Goal: Information Seeking & Learning: Learn about a topic

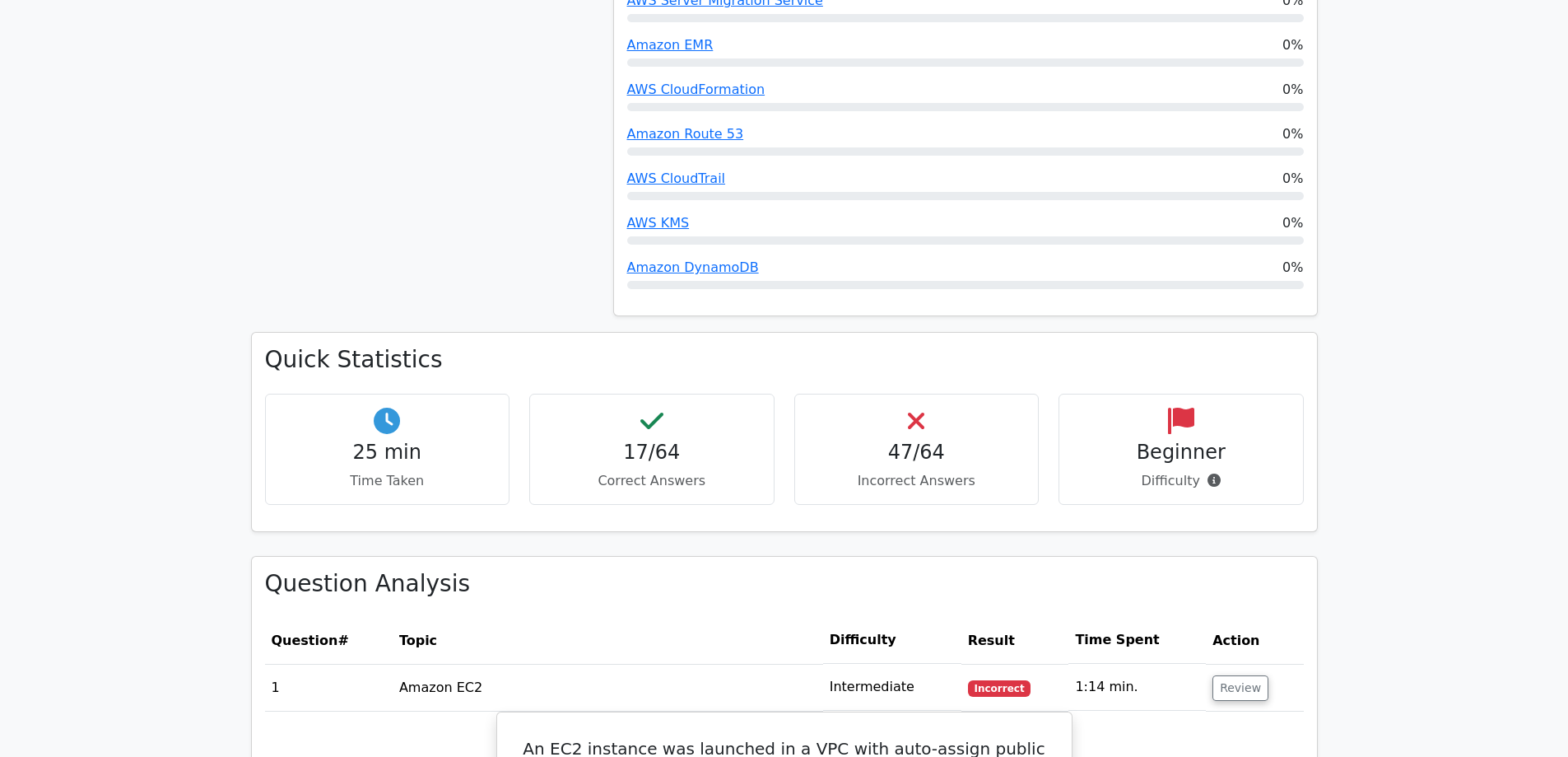
scroll to position [1482, 0]
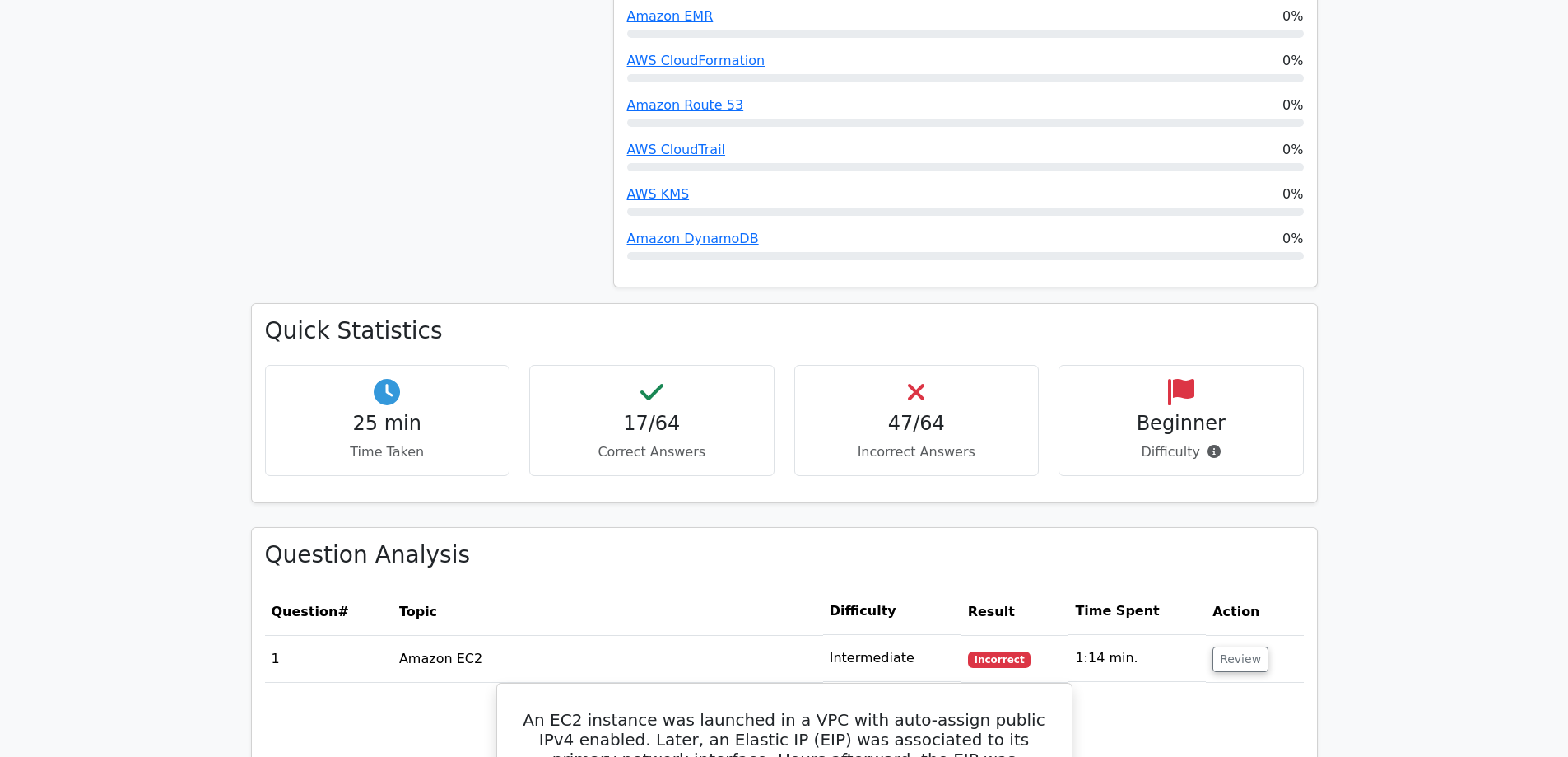
click at [685, 412] on h4 "17/64" at bounding box center [652, 424] width 217 height 24
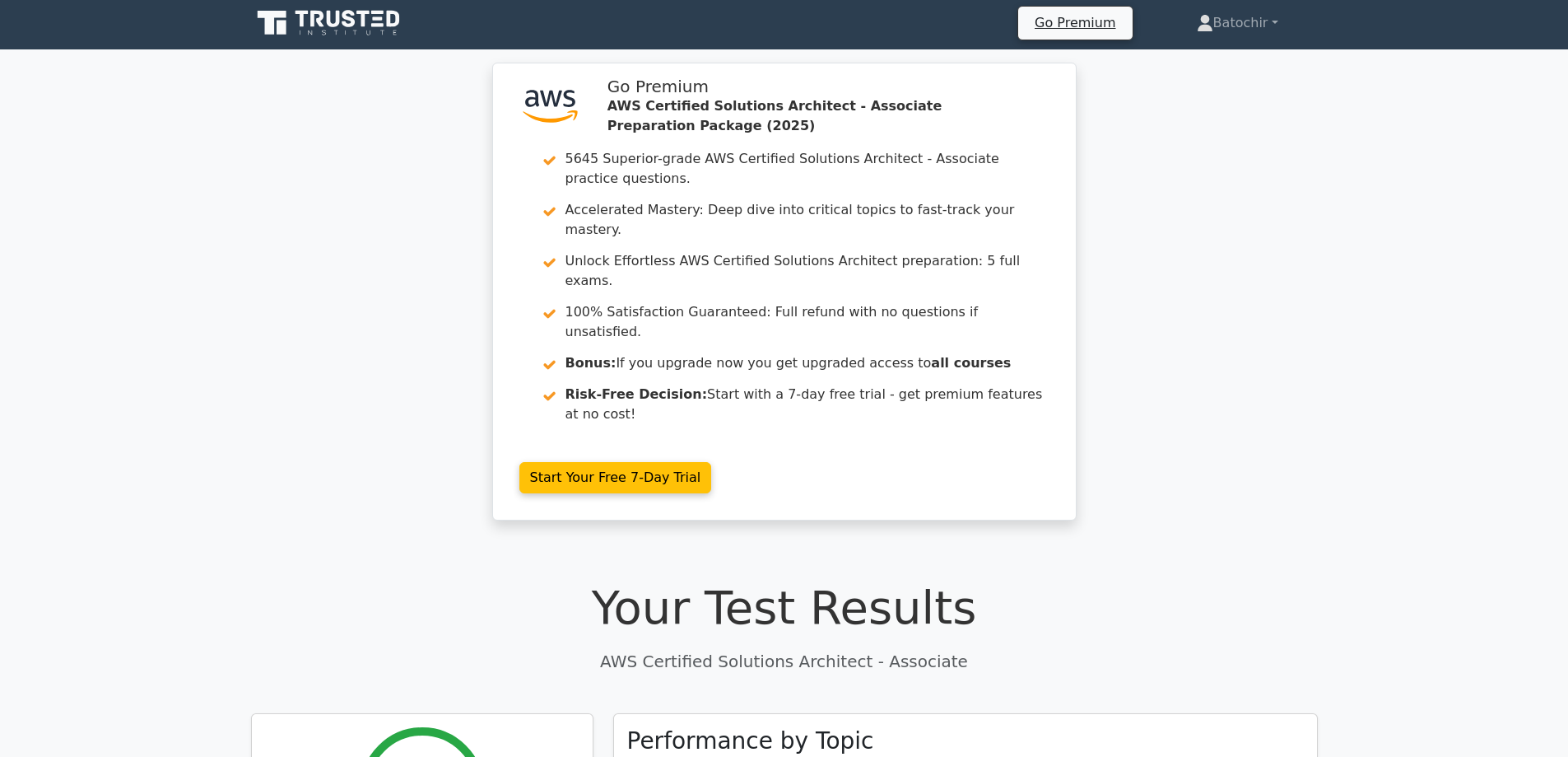
scroll to position [0, 0]
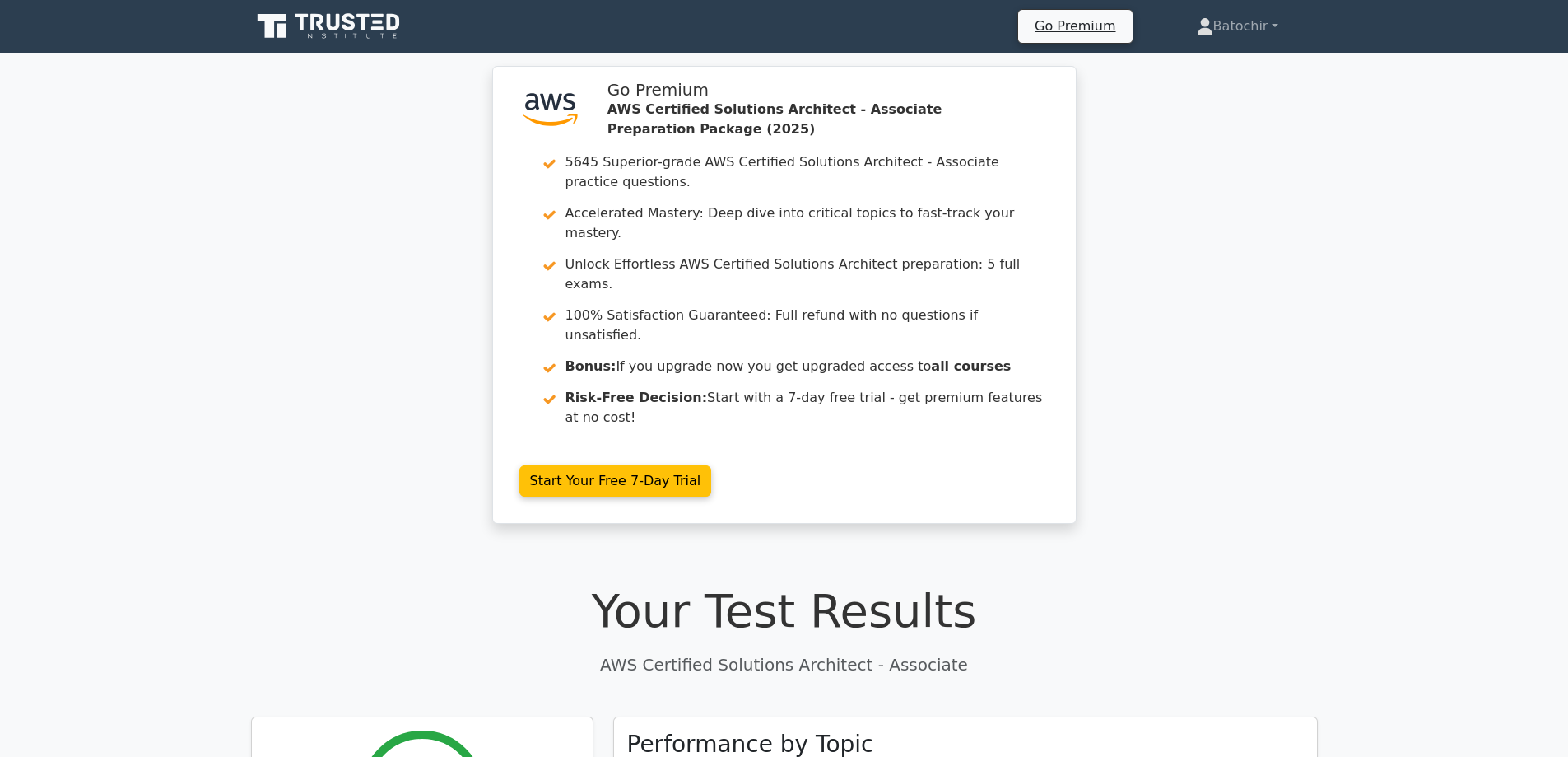
click at [346, 10] on link at bounding box center [329, 26] width 158 height 40
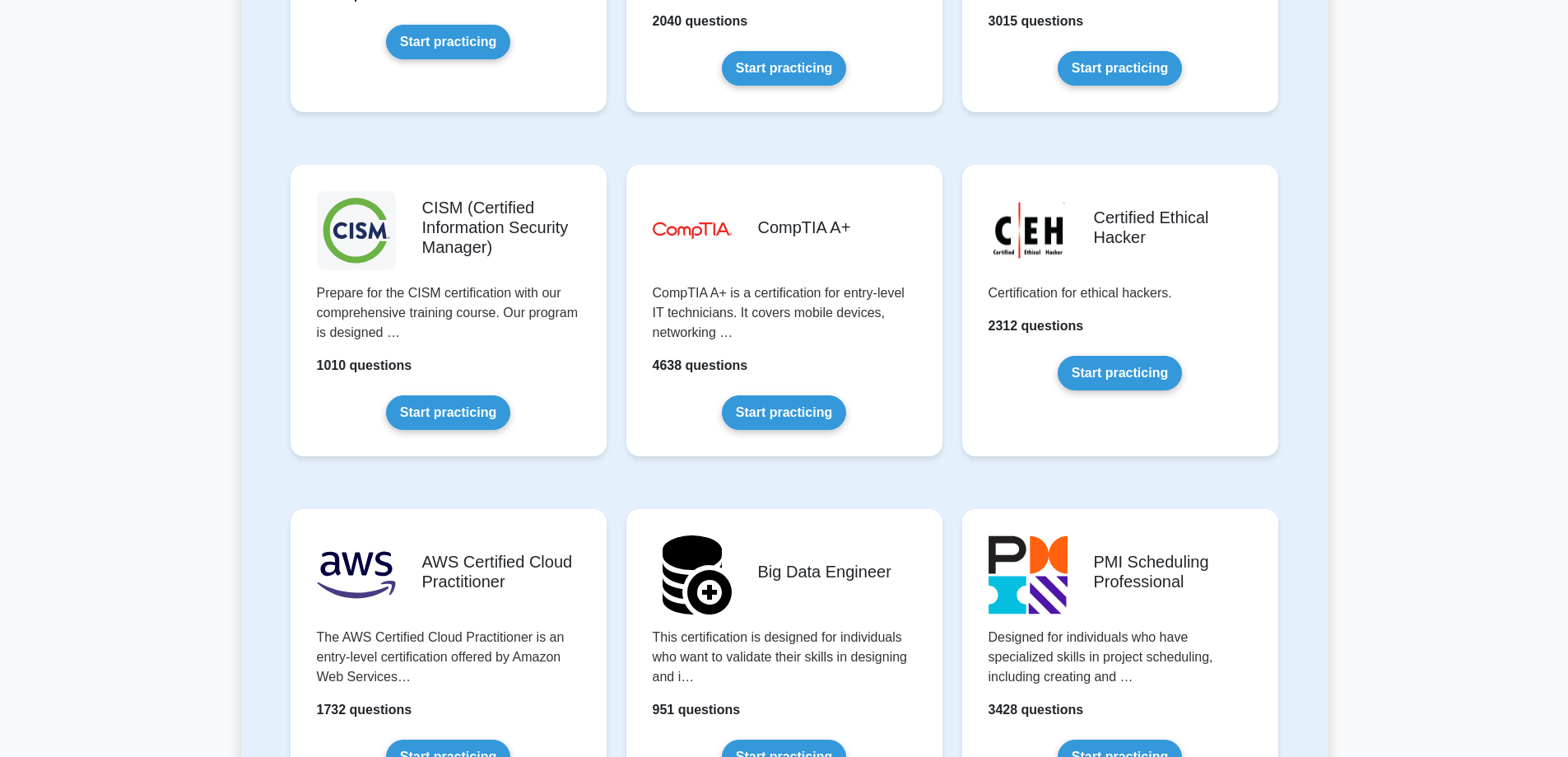
scroll to position [2066, 0]
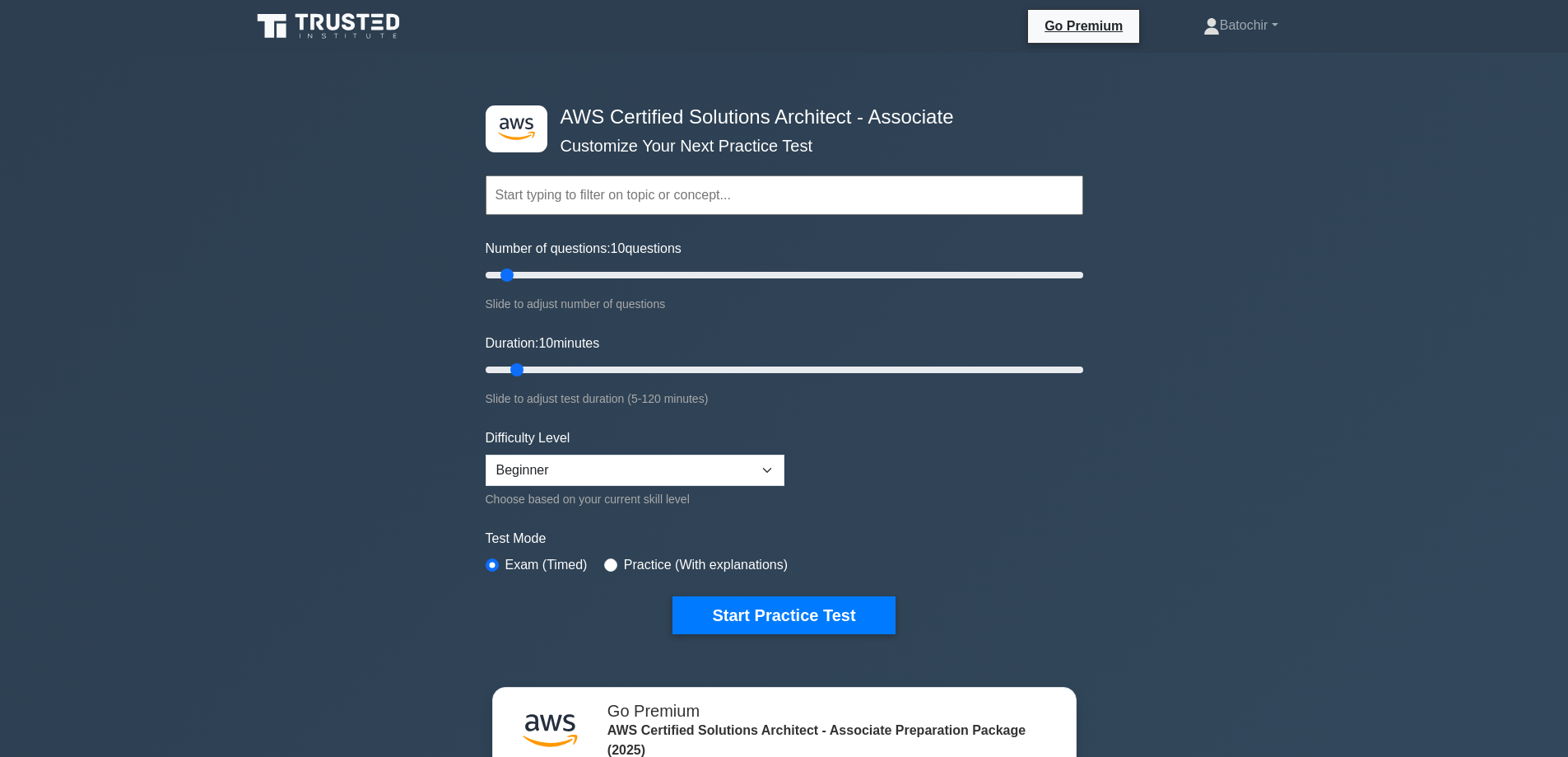
click at [577, 491] on div "Choose based on your current skill level" at bounding box center [635, 499] width 298 height 19
click at [569, 478] on select "Beginner Intermediate Expert" at bounding box center [635, 470] width 298 height 31
click at [486, 455] on select "Beginner Intermediate Expert" at bounding box center [635, 470] width 298 height 31
click at [673, 574] on div "Test Mode Exam (Timed) Practice (With explanations)" at bounding box center [784, 552] width 598 height 47
click at [676, 181] on input "text" at bounding box center [784, 195] width 598 height 40
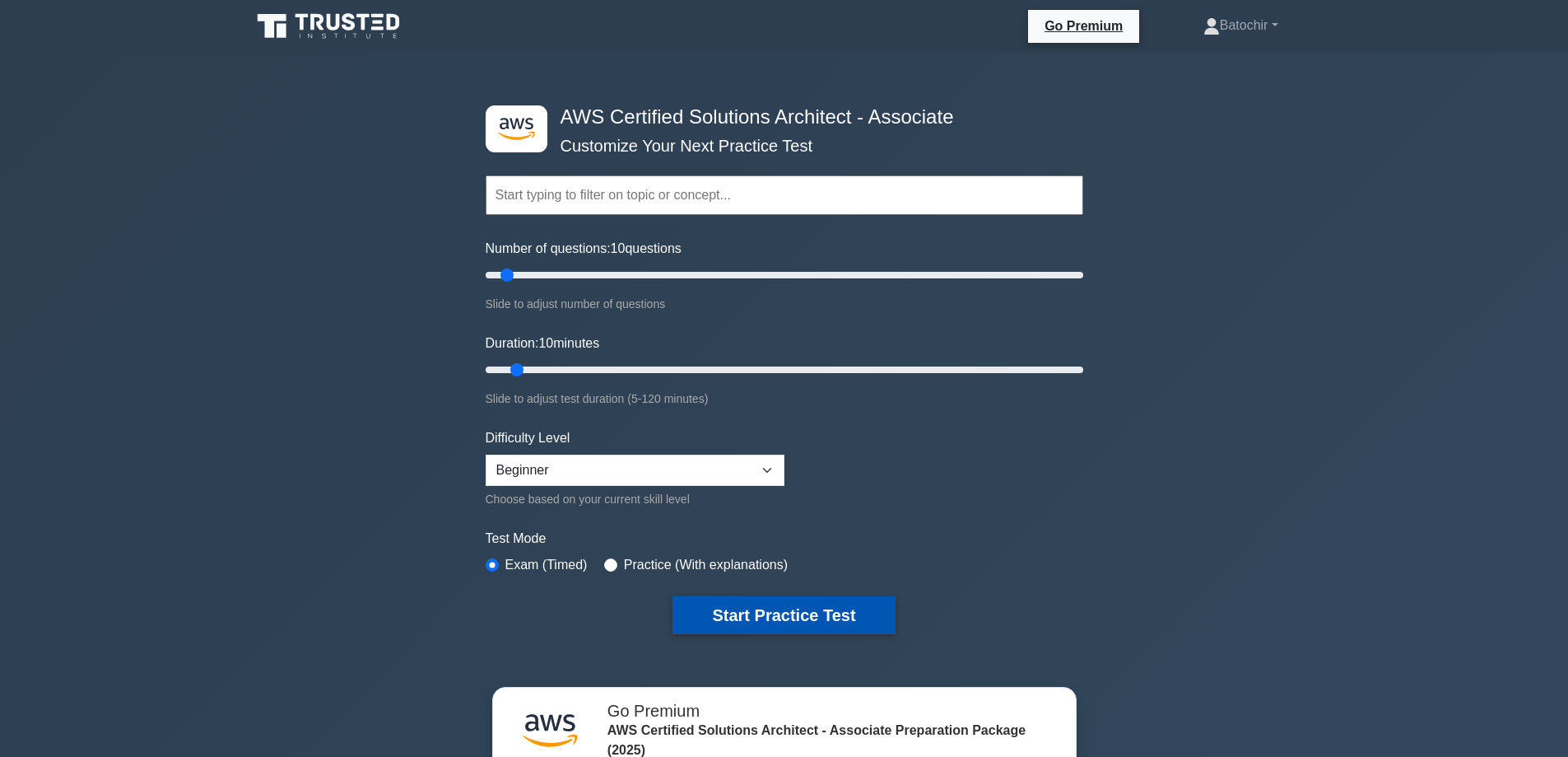
click at [741, 621] on button "Start Practice Test" at bounding box center [783, 615] width 222 height 38
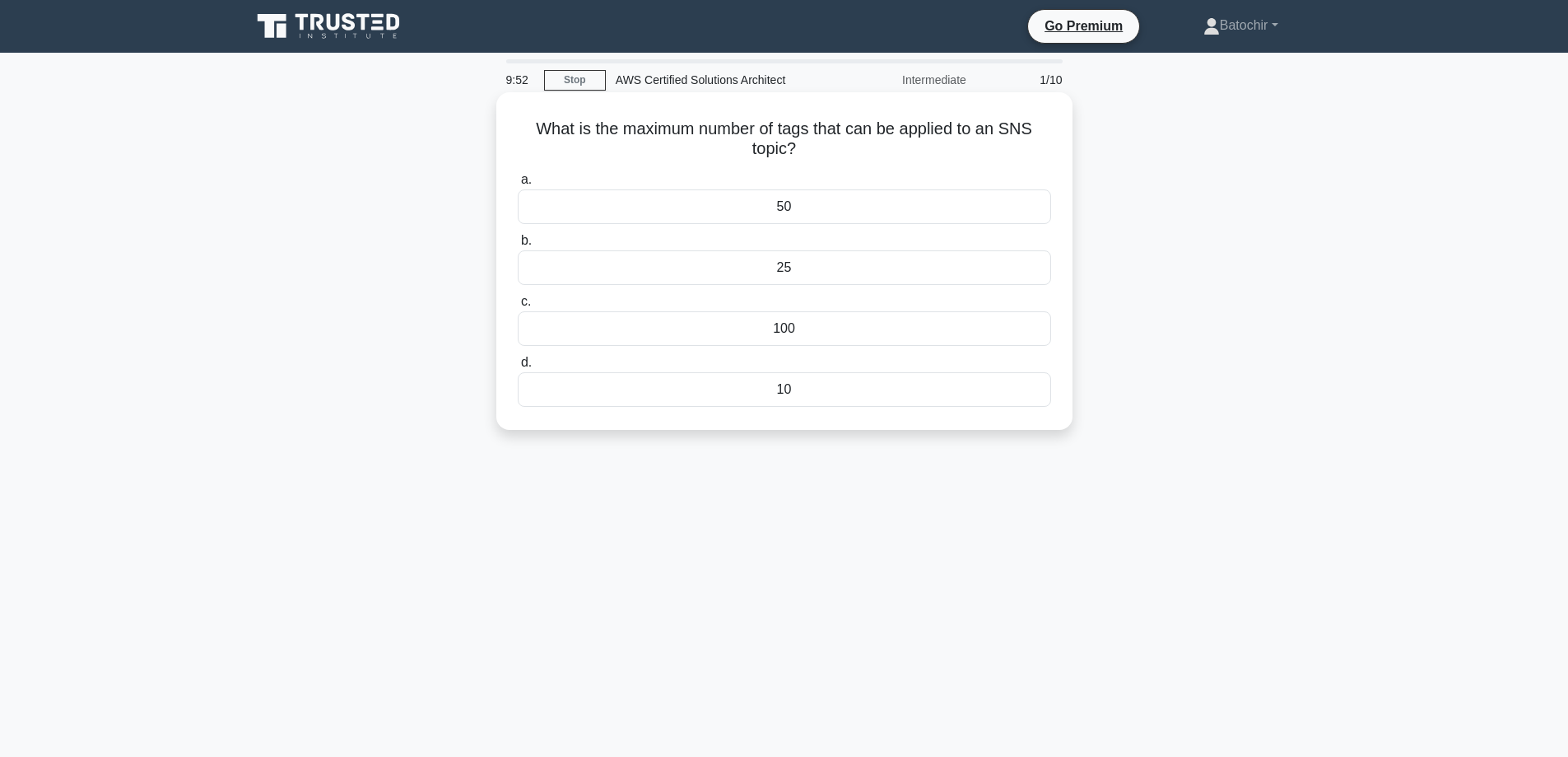
click at [621, 329] on div "100" at bounding box center [784, 329] width 533 height 35
click at [517, 307] on input "c. 100" at bounding box center [517, 301] width 0 height 11
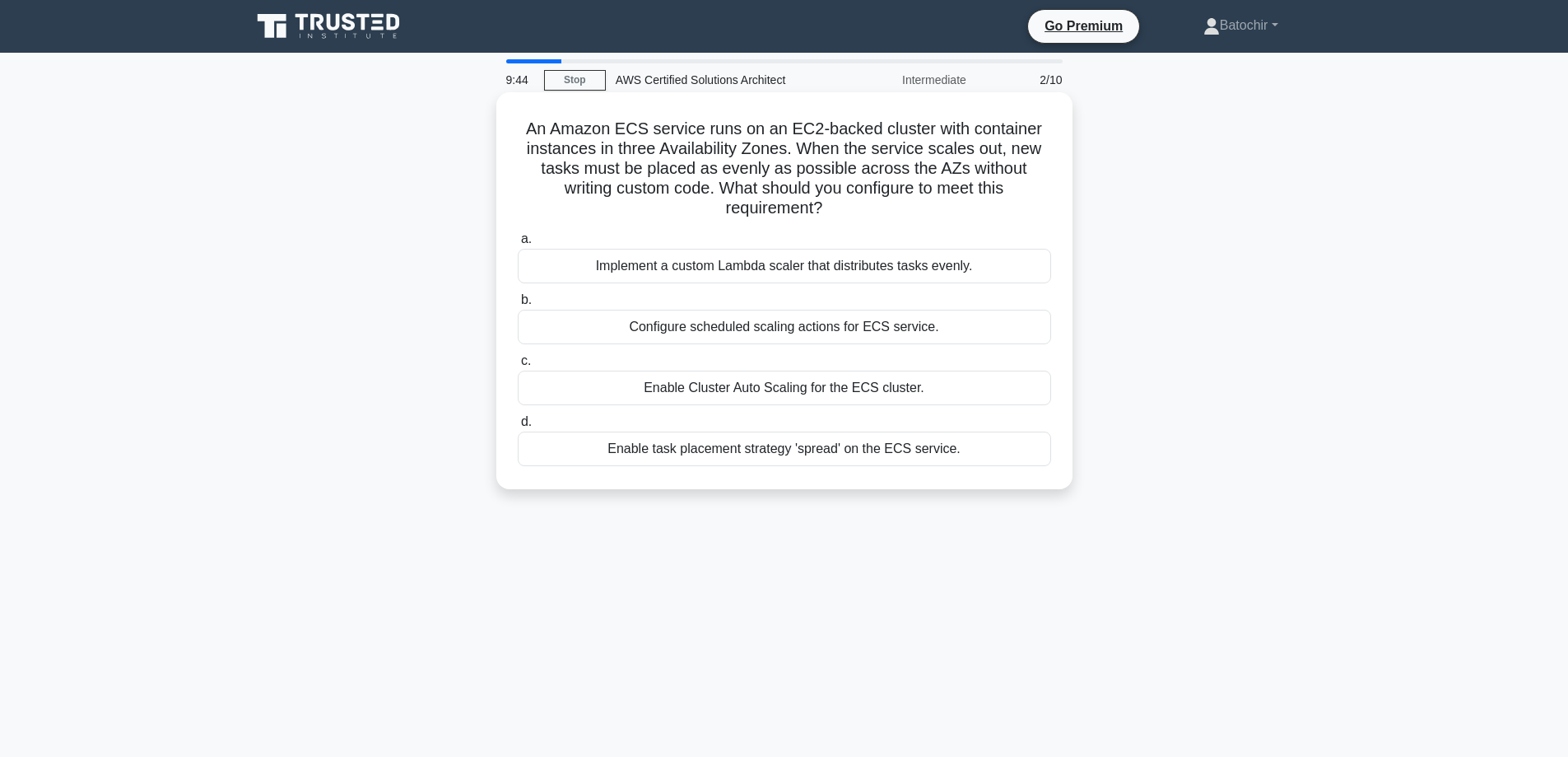
click at [602, 381] on div "Enable Cluster Auto Scaling for the ECS cluster." at bounding box center [784, 388] width 533 height 35
click at [517, 366] on input "c. Enable Cluster Auto Scaling for the ECS cluster." at bounding box center [517, 361] width 0 height 11
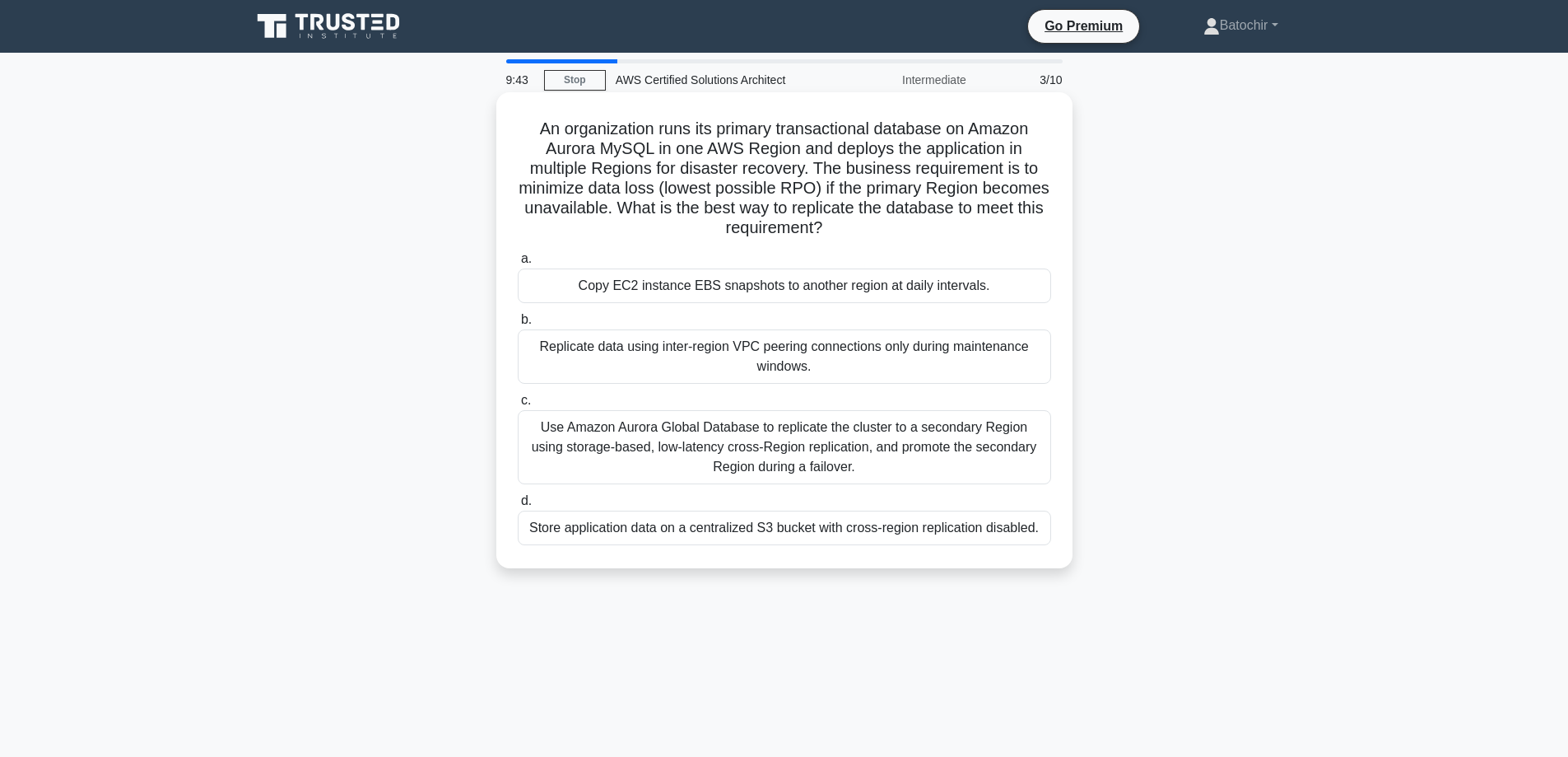
click at [599, 351] on div "Replicate data using inter-region VPC peering connections only during maintenan…" at bounding box center [784, 357] width 533 height 54
click at [517, 326] on input "b. Replicate data using inter-region VPC peering connections only during mainte…" at bounding box center [517, 320] width 0 height 11
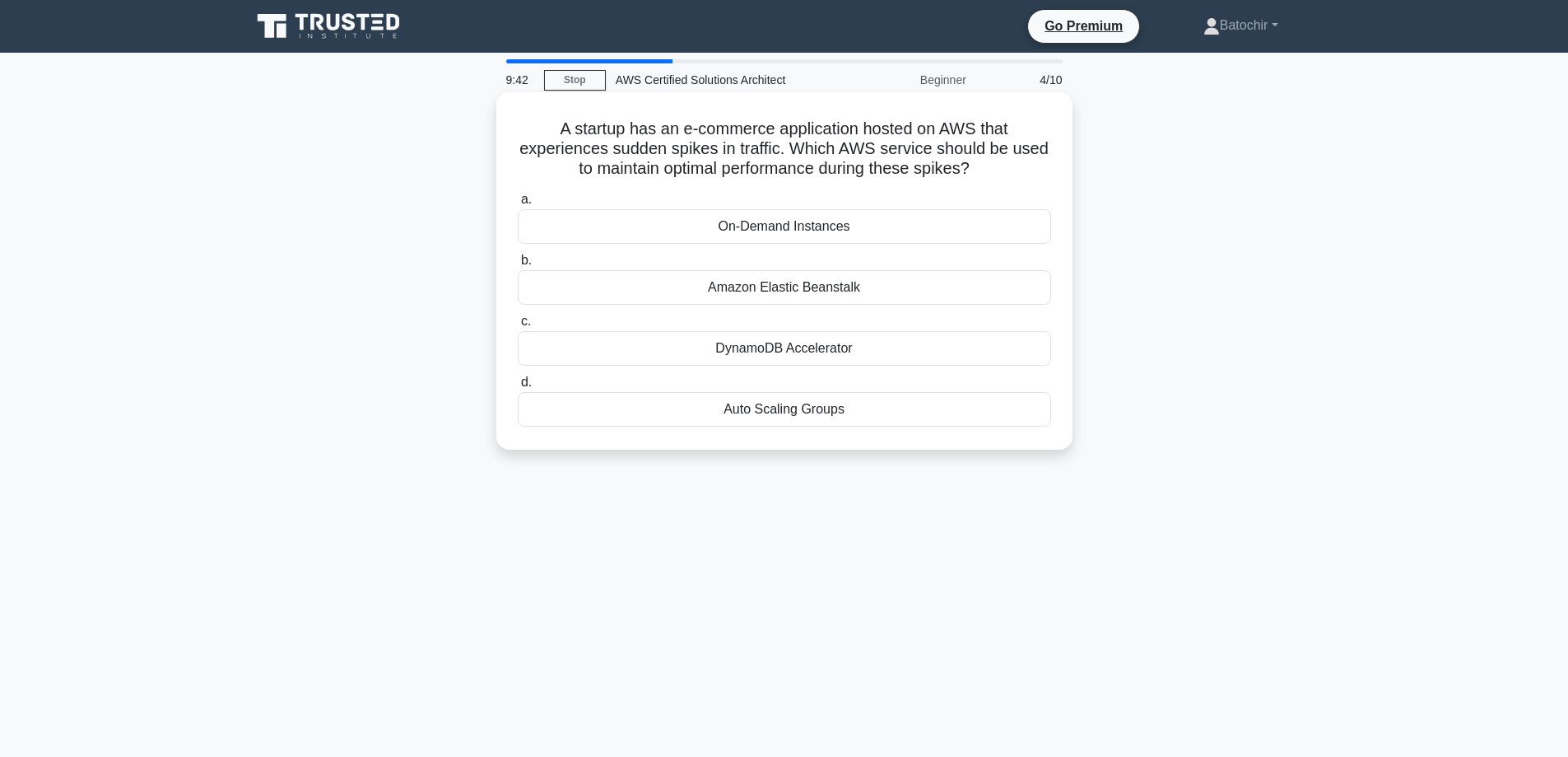
click at [642, 420] on div "Auto Scaling Groups" at bounding box center [784, 409] width 533 height 35
click at [517, 388] on input "d. Auto Scaling Groups" at bounding box center [517, 382] width 0 height 11
click at [638, 285] on div "Inventory report" at bounding box center [784, 288] width 533 height 35
click at [517, 266] on input "b. Inventory report" at bounding box center [517, 260] width 0 height 11
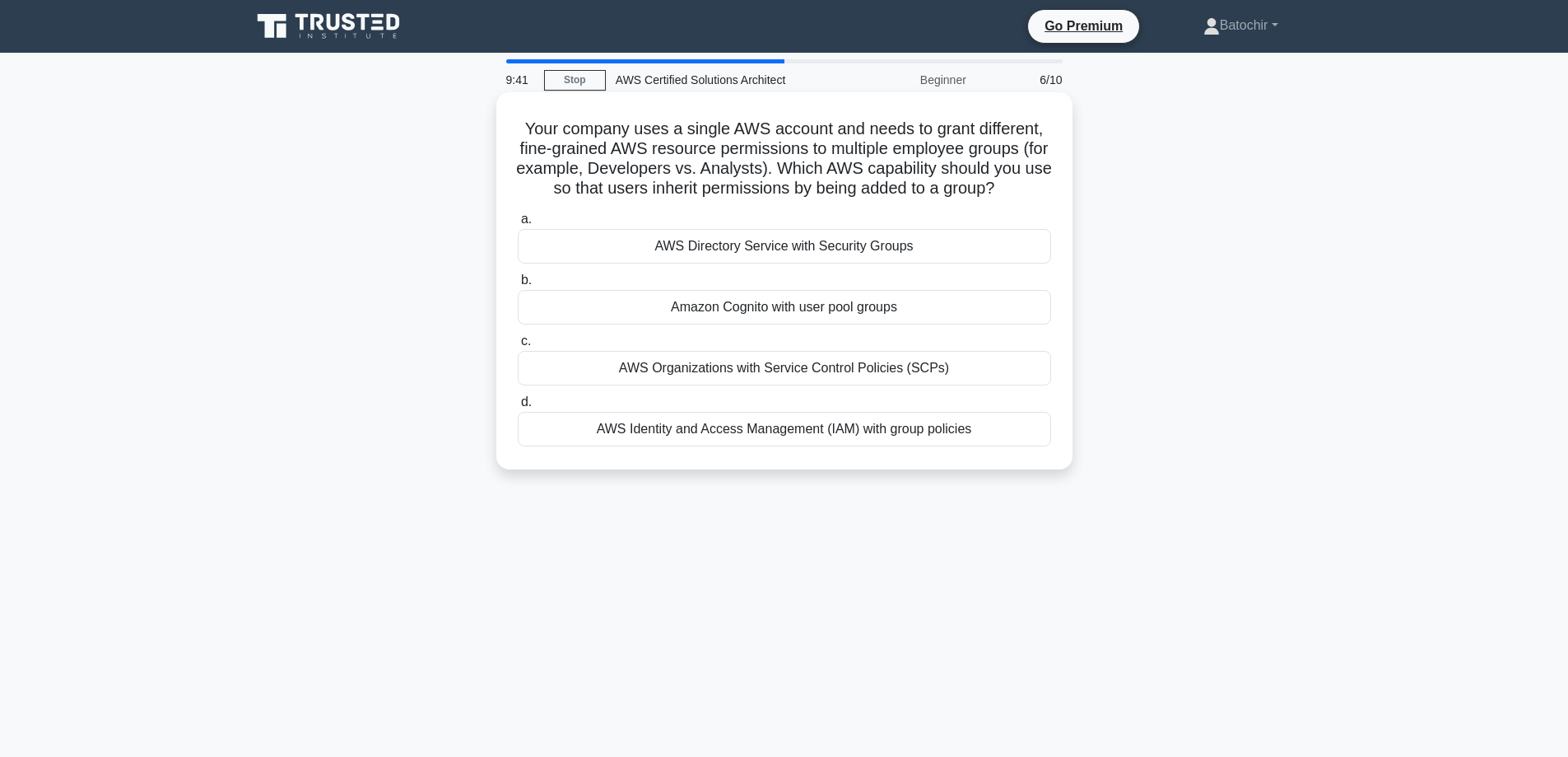
click at [659, 353] on label "c. AWS Organizations with Service Control Policies (SCPs)" at bounding box center [784, 359] width 533 height 54
click at [517, 347] on input "c. AWS Organizations with Service Control Policies (SCPs)" at bounding box center [517, 341] width 0 height 11
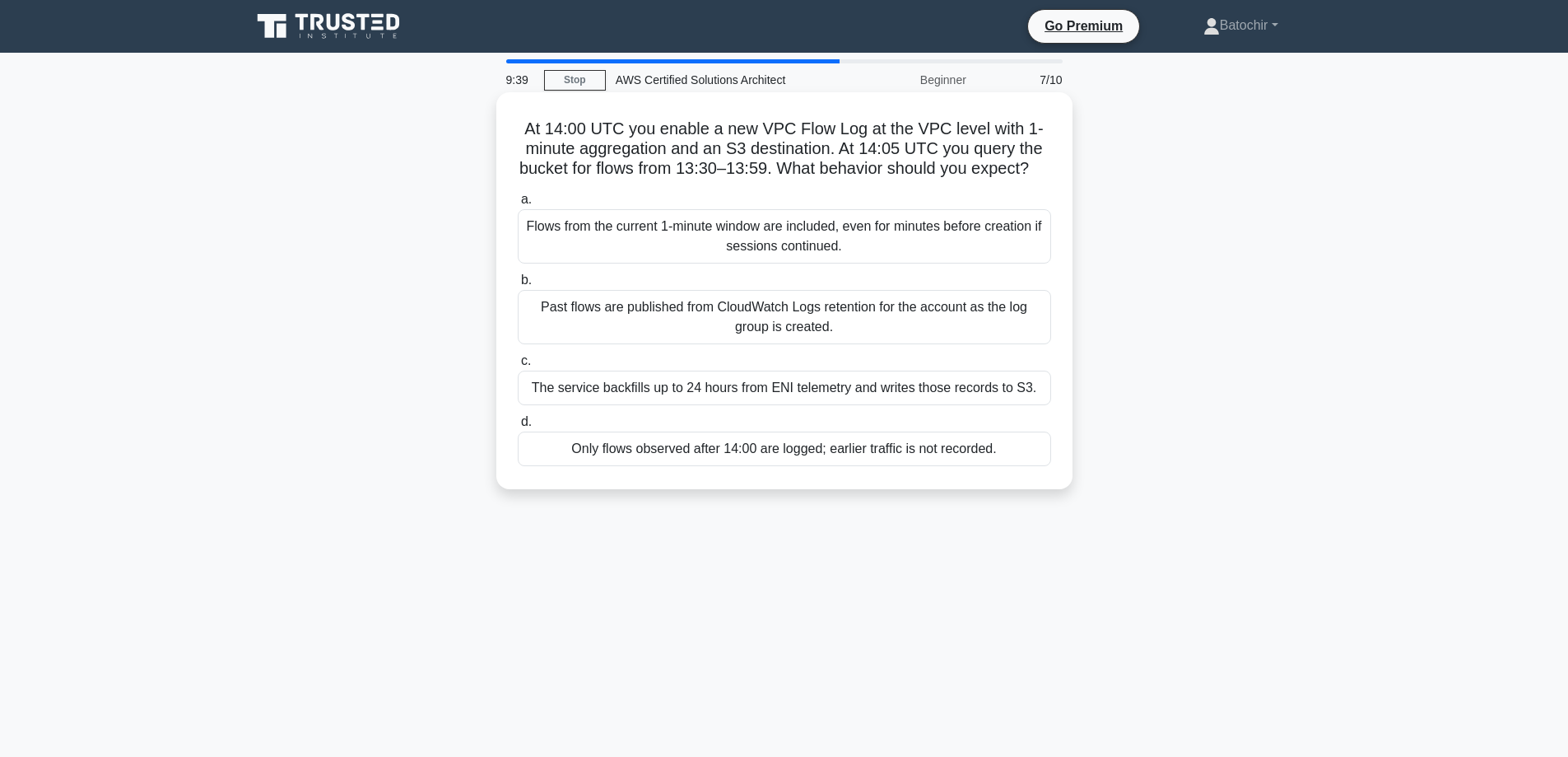
click at [652, 264] on div "Flows from the current 1-minute window are included, even for minutes before cr…" at bounding box center [784, 237] width 533 height 54
click at [517, 205] on input "a. Flows from the current 1-minute window are included, even for minutes before…" at bounding box center [517, 199] width 0 height 11
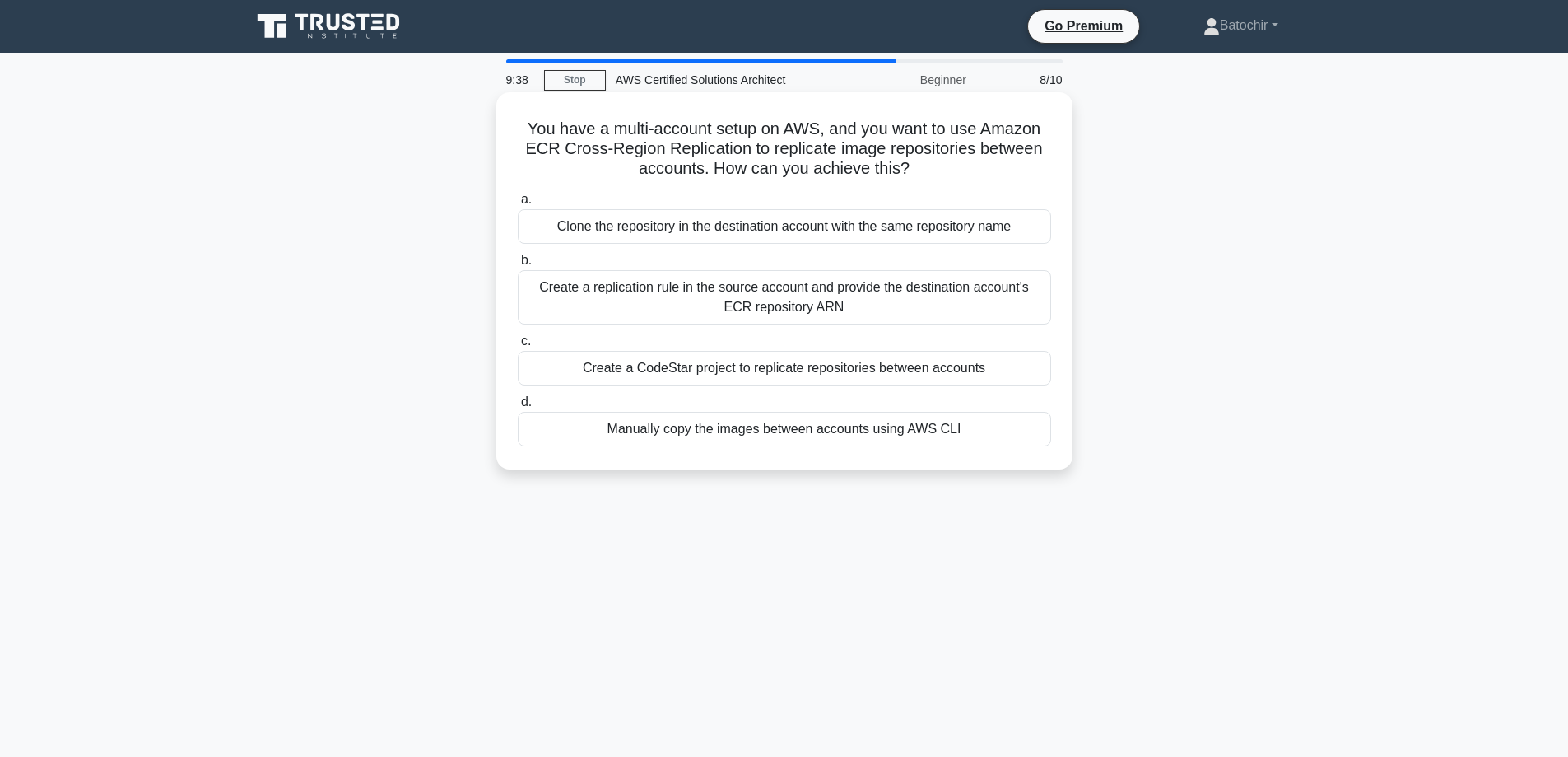
click at [647, 351] on label "c. Create a CodeStar project to replicate repositories between accounts" at bounding box center [784, 359] width 533 height 54
click at [517, 347] on input "c. Create a CodeStar project to replicate repositories between accounts" at bounding box center [517, 341] width 0 height 11
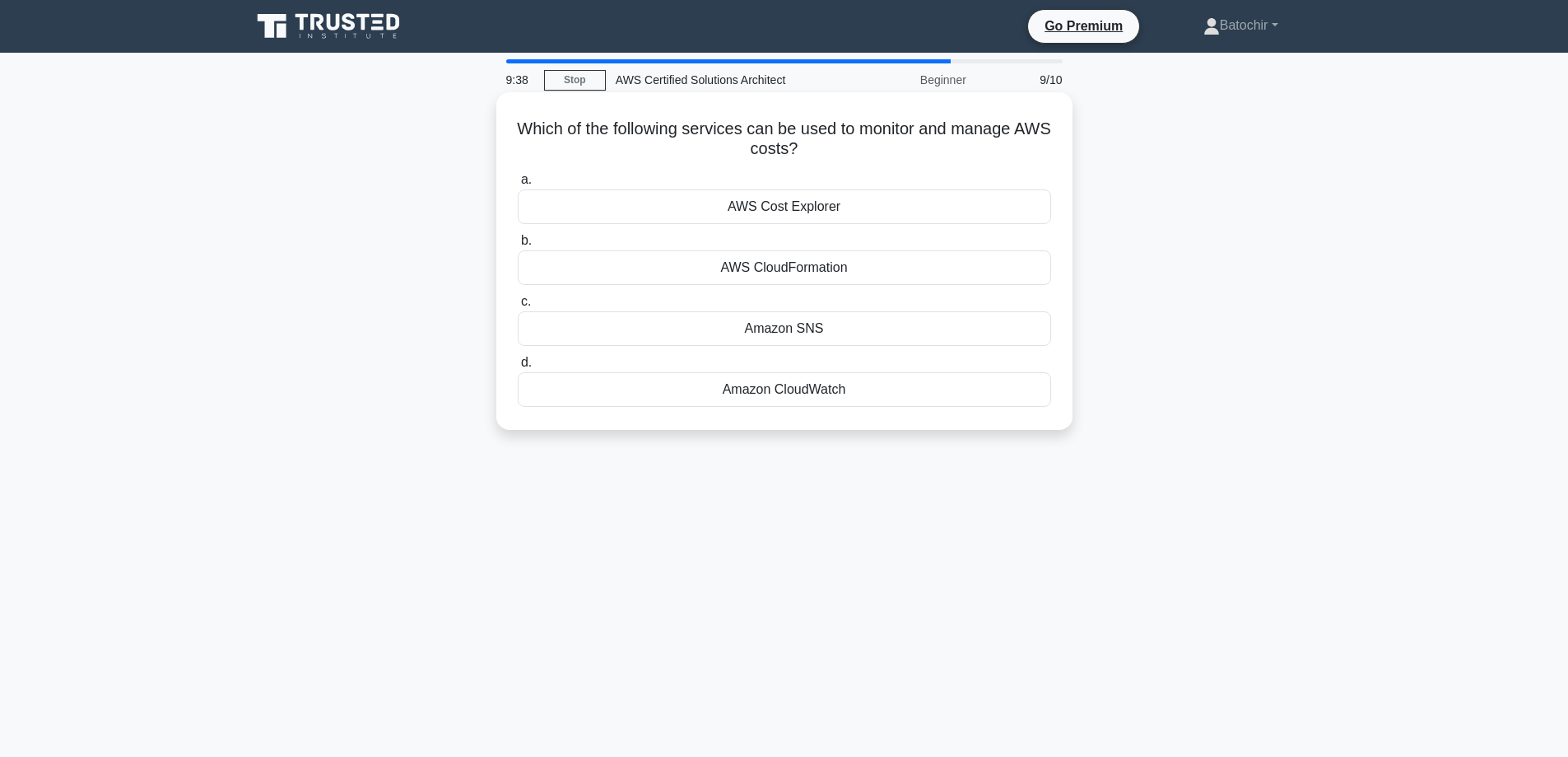
click at [647, 303] on label "c. Amazon SNS" at bounding box center [784, 319] width 533 height 54
click at [517, 303] on input "c. Amazon SNS" at bounding box center [517, 301] width 0 height 11
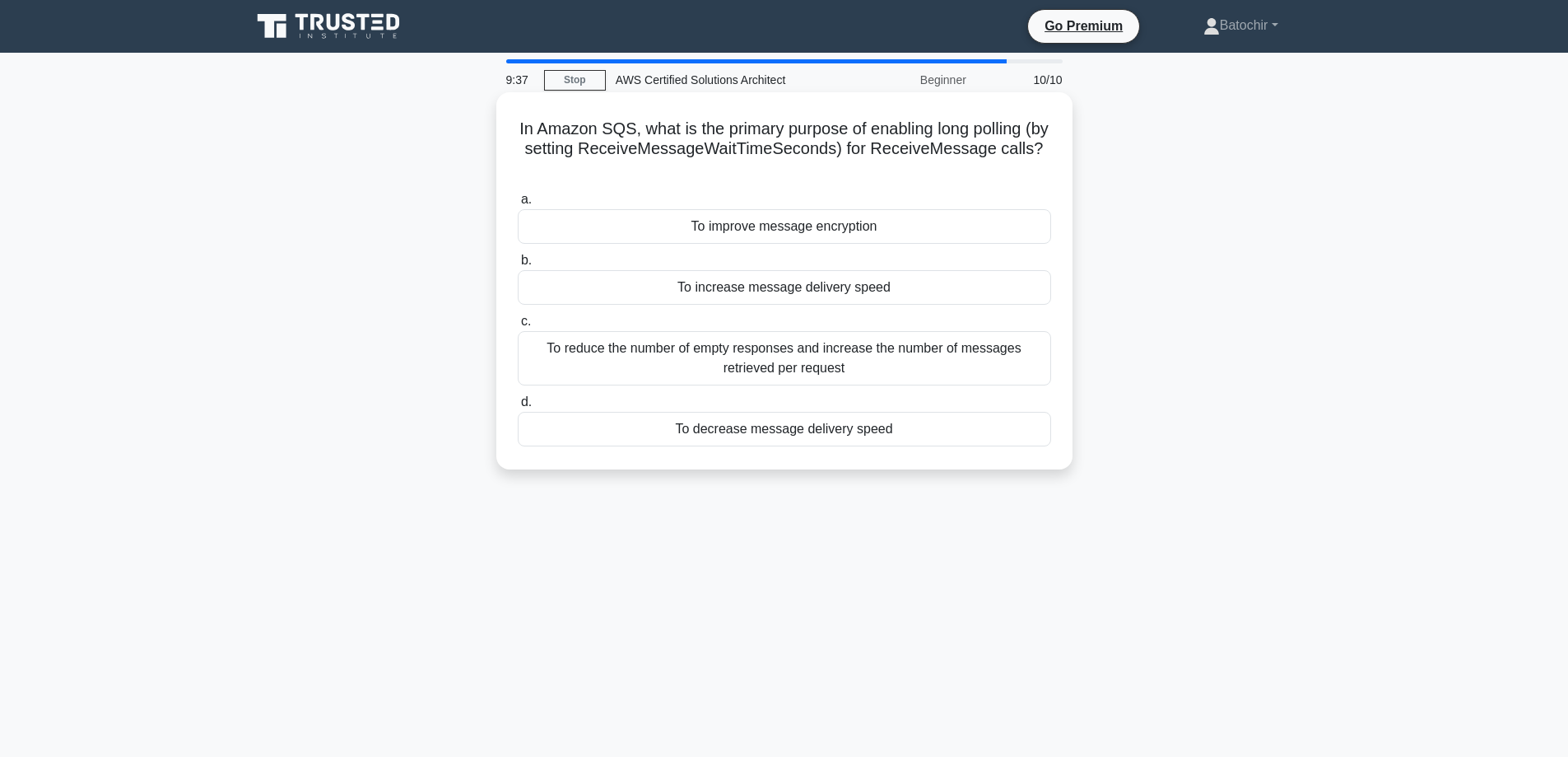
click at [638, 235] on div "To improve message encryption" at bounding box center [784, 227] width 533 height 35
click at [517, 205] on input "a. To improve message encryption" at bounding box center [517, 199] width 0 height 11
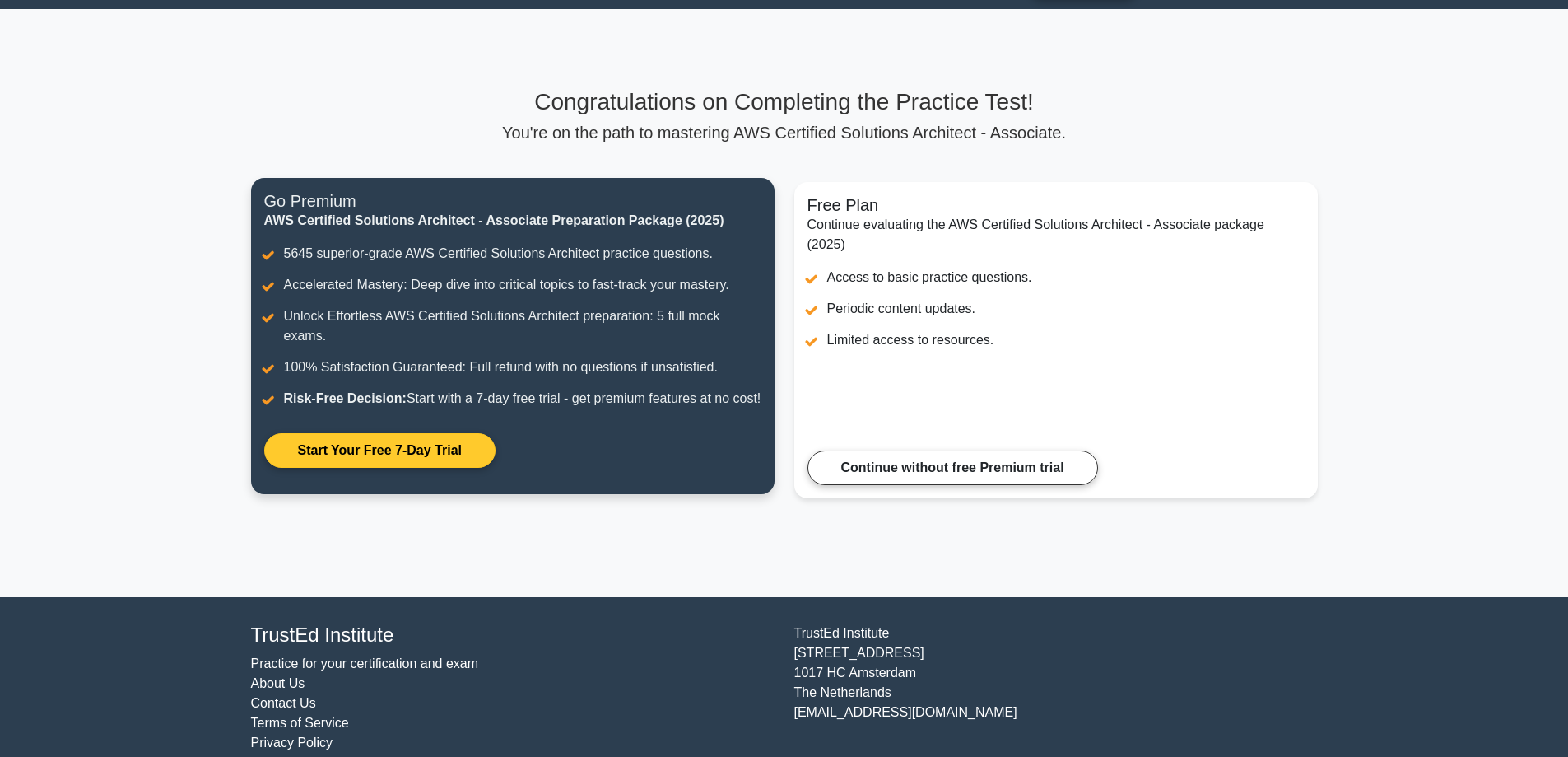
scroll to position [85, 0]
